Goal: Obtain resource: Obtain resource

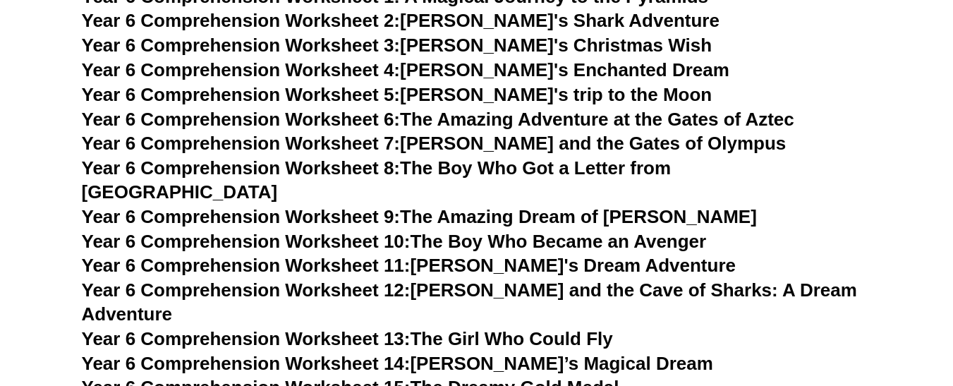
scroll to position [7528, 0]
click at [587, 145] on link "Year 6 Comprehension Worksheet 7: [PERSON_NAME] and the Gates of Olympus" at bounding box center [434, 143] width 705 height 21
click at [493, 149] on link "Year 6 Comprehension Worksheet 7: [PERSON_NAME] and the Gates of Olympus" at bounding box center [434, 143] width 705 height 21
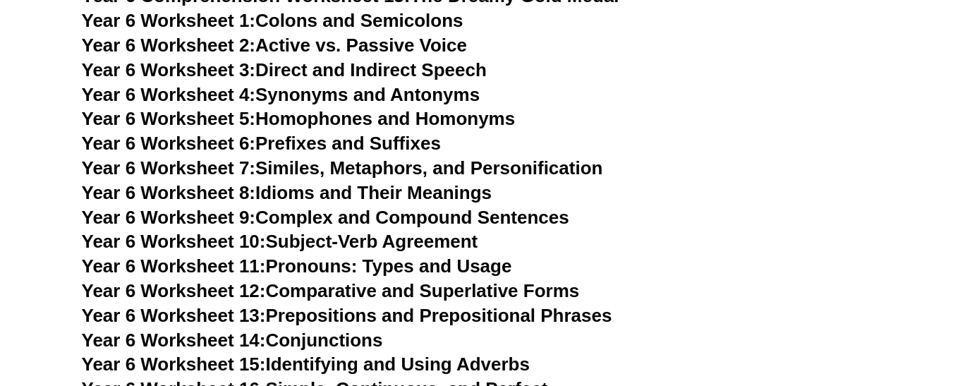
scroll to position [7923, 0]
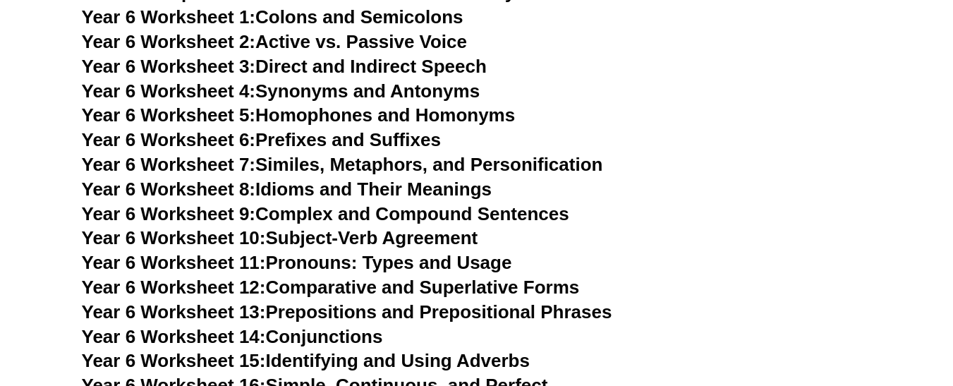
click at [540, 203] on link "Year 6 Worksheet 9: Complex and Compound Sentences" at bounding box center [325, 213] width 487 height 21
click at [424, 350] on link "Year 6 Worksheet 15: Identifying and Using Adverbs" at bounding box center [306, 360] width 448 height 21
click at [419, 154] on link "Year 6 Worksheet 7: Similes, Metaphors, and Personification" at bounding box center [342, 164] width 521 height 21
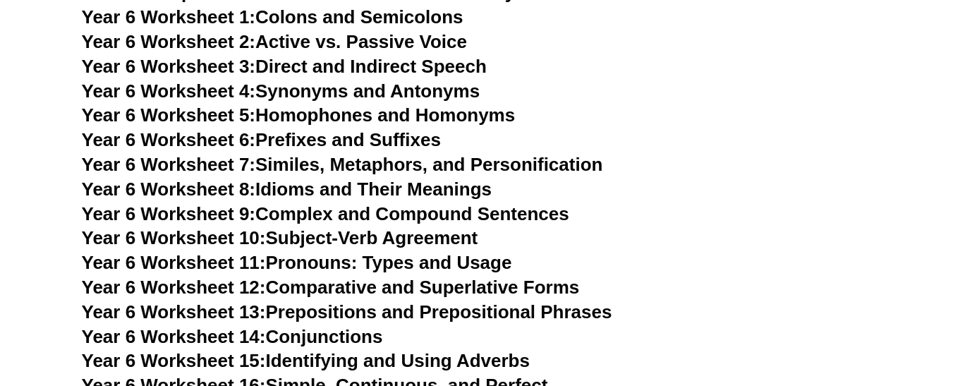
click at [419, 154] on link "Year 6 Worksheet 7: Similes, Metaphors, and Personification" at bounding box center [342, 164] width 521 height 21
